Goal: Obtain resource: Obtain resource

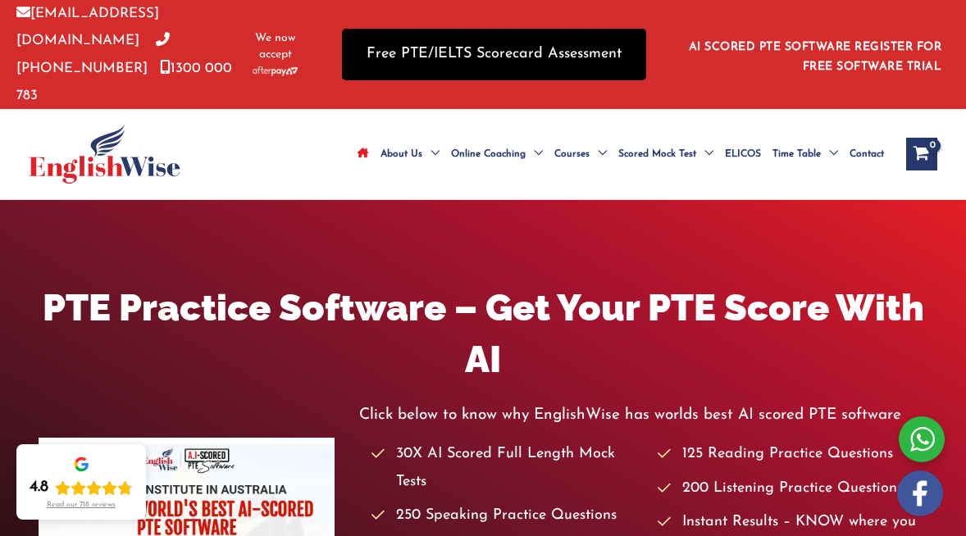
click at [419, 49] on link "Free PTE/IELTS Scorecard Assessment" at bounding box center [494, 55] width 304 height 52
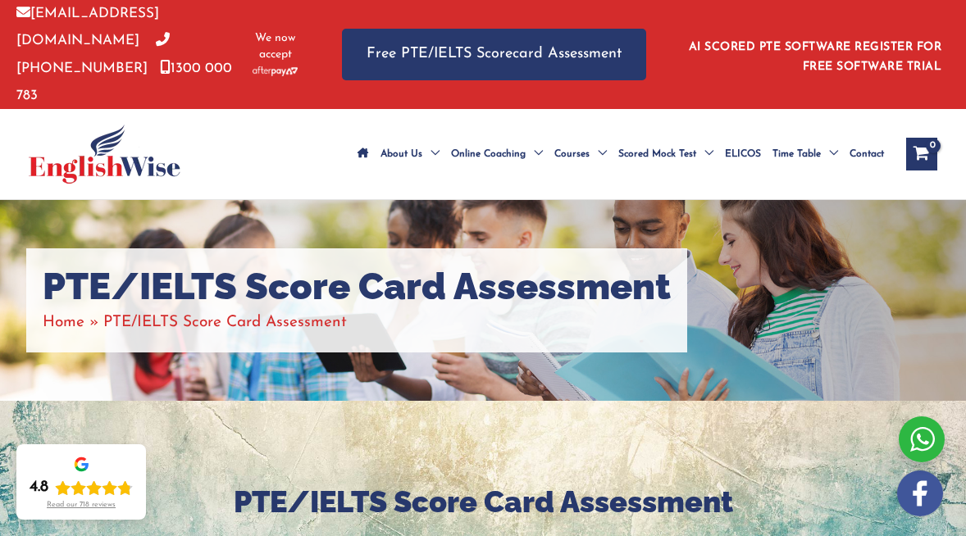
click at [430, 265] on h1 "PTE/IELTS Score Card Assessment" at bounding box center [357, 287] width 628 height 44
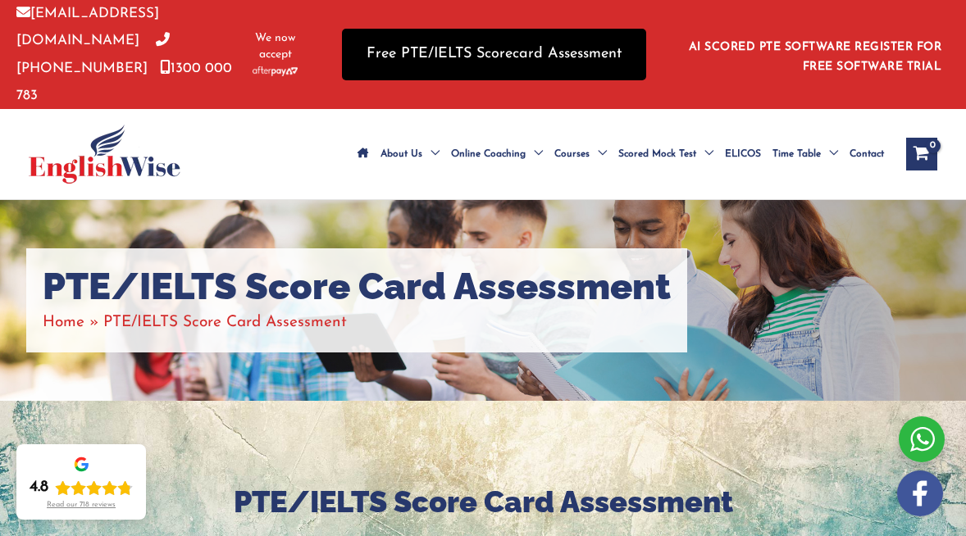
click at [450, 35] on link "Free PTE/IELTS Scorecard Assessment" at bounding box center [494, 55] width 304 height 52
